Goal: Find specific page/section: Find specific page/section

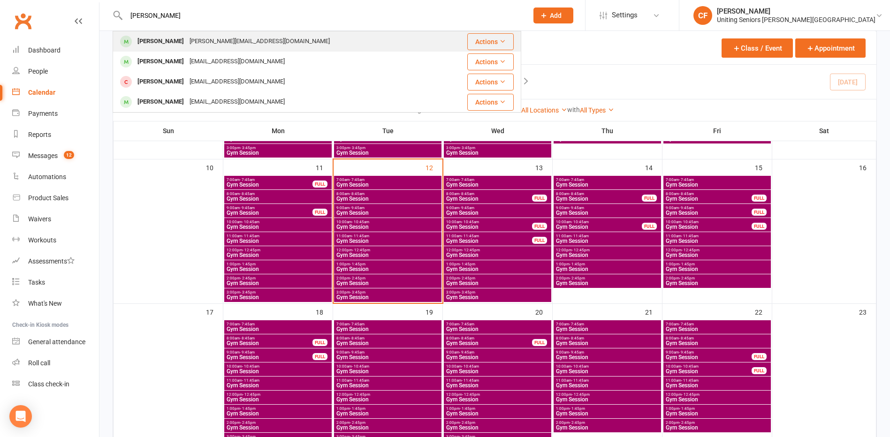
type input "[PERSON_NAME]"
click at [298, 37] on div "Meg Wallace [EMAIL_ADDRESS][DOMAIN_NAME]" at bounding box center [277, 41] width 327 height 19
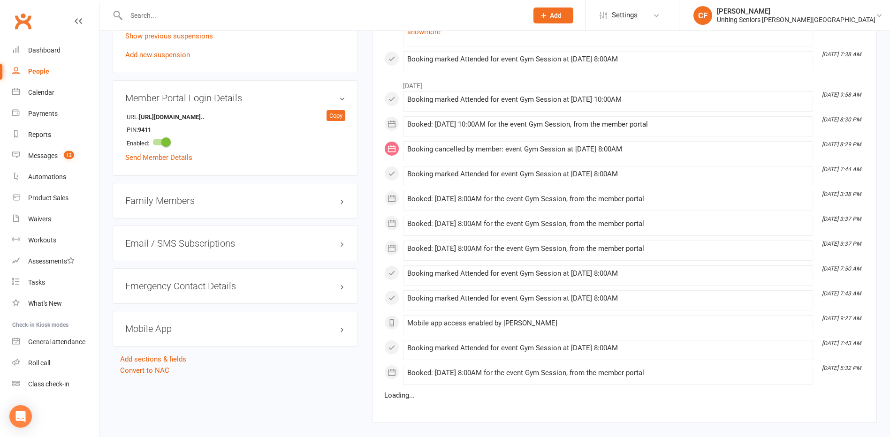
scroll to position [704, 0]
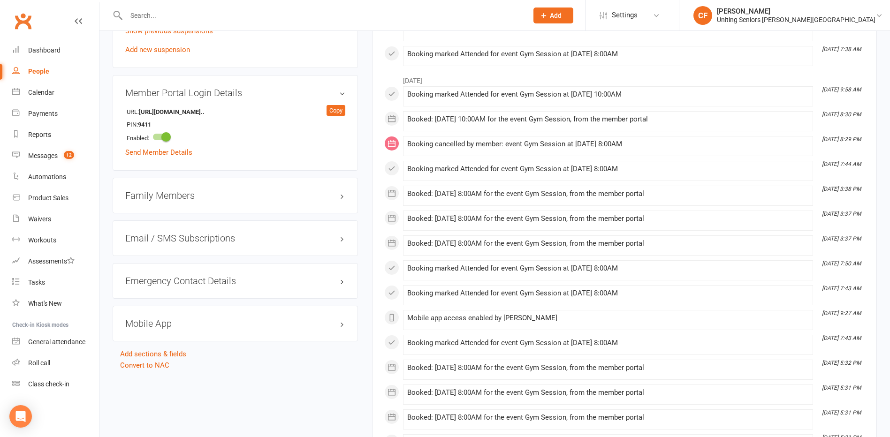
click at [235, 15] on input "text" at bounding box center [322, 15] width 398 height 13
type input "p"
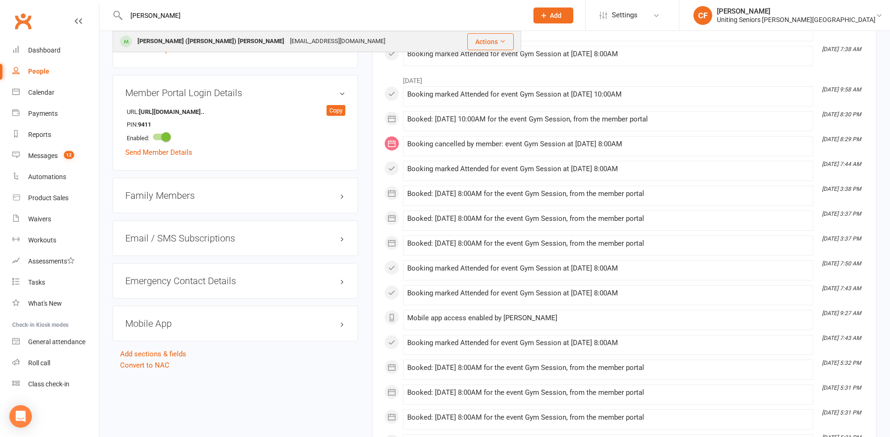
type input "[PERSON_NAME]"
click at [326, 38] on div "[PERSON_NAME] ([PERSON_NAME]) [PERSON_NAME] [EMAIL_ADDRESS][DOMAIN_NAME]" at bounding box center [284, 41] width 341 height 19
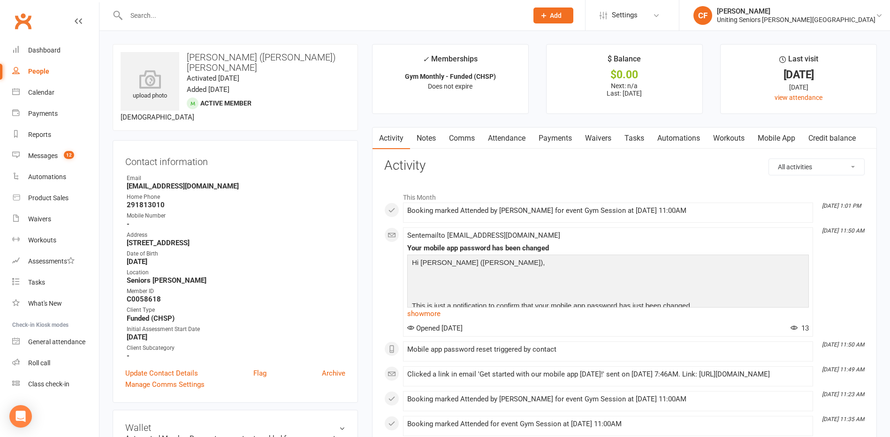
click at [792, 139] on link "Mobile App" at bounding box center [776, 139] width 51 height 22
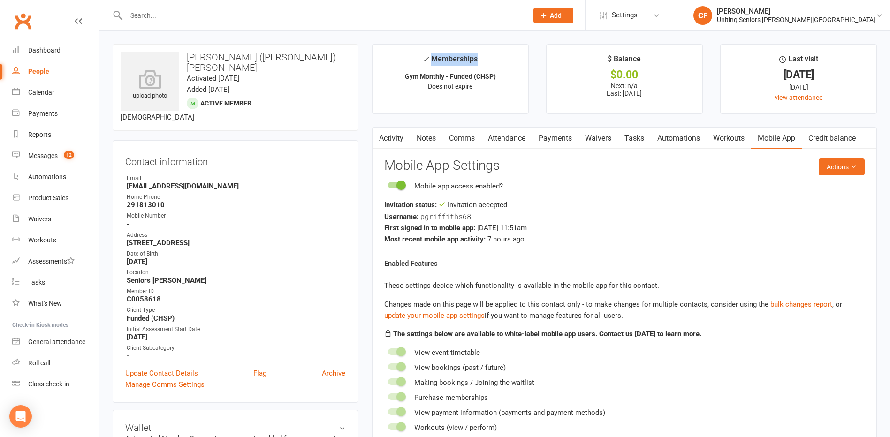
drag, startPoint x: 432, startPoint y: 59, endPoint x: 477, endPoint y: 59, distance: 44.1
click at [477, 59] on div "✓ Memberships" at bounding box center [450, 61] width 55 height 17
drag, startPoint x: 477, startPoint y: 59, endPoint x: 515, endPoint y: 92, distance: 50.8
click at [515, 92] on li "✓ Memberships Gym Monthly - Funded (CHSP) Does not expire" at bounding box center [450, 79] width 157 height 70
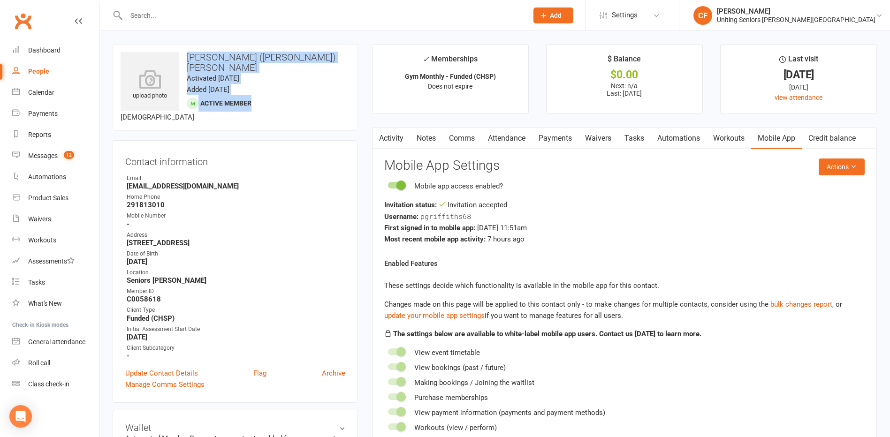
drag, startPoint x: 187, startPoint y: 56, endPoint x: 288, endPoint y: 100, distance: 110.7
click at [288, 100] on div "upload photo [PERSON_NAME] ([PERSON_NAME]) [PERSON_NAME] Activated [DATE] Added…" at bounding box center [235, 87] width 245 height 87
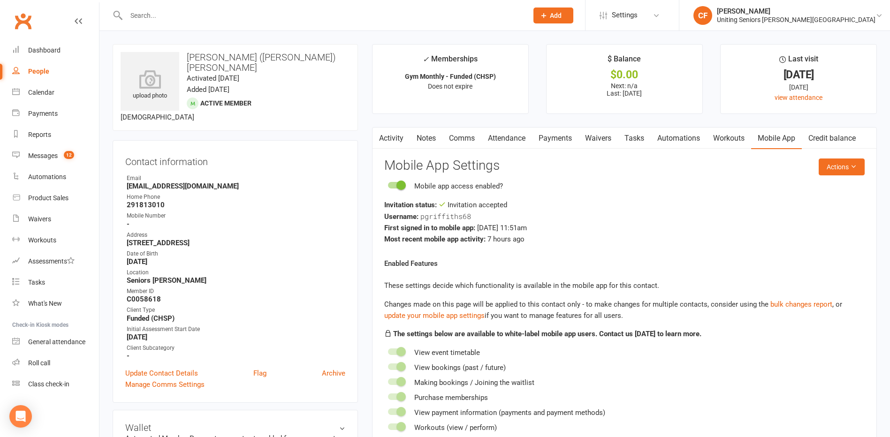
drag, startPoint x: 288, startPoint y: 100, endPoint x: 190, endPoint y: 112, distance: 98.7
click at [235, 108] on div "upload photo [PERSON_NAME] ([PERSON_NAME]) [PERSON_NAME] Activated [DATE] Added…" at bounding box center [235, 87] width 245 height 87
click at [46, 95] on div "Calendar" at bounding box center [41, 93] width 26 height 8
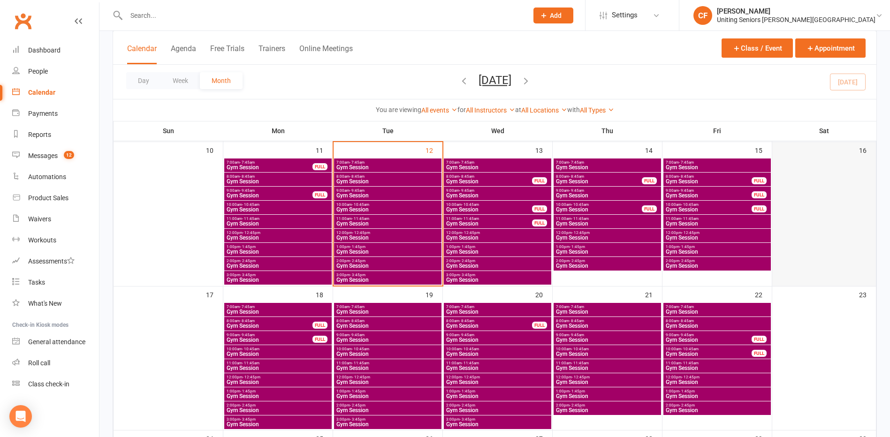
scroll to position [299, 0]
